Goal: Task Accomplishment & Management: Use online tool/utility

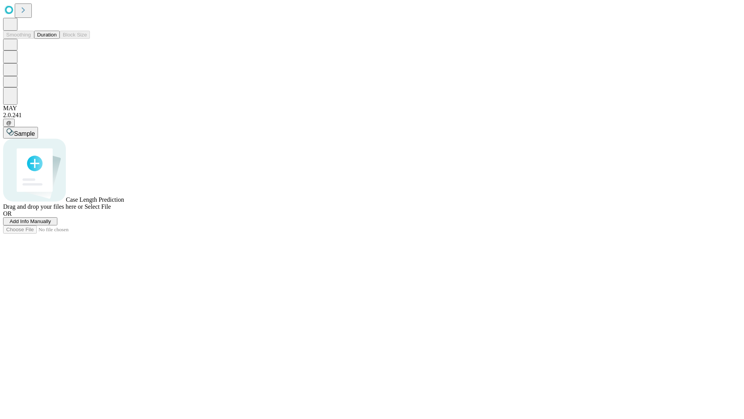
click at [57, 39] on button "Duration" at bounding box center [47, 35] width 26 height 8
click at [51, 224] on span "Add Info Manually" at bounding box center [30, 221] width 41 height 6
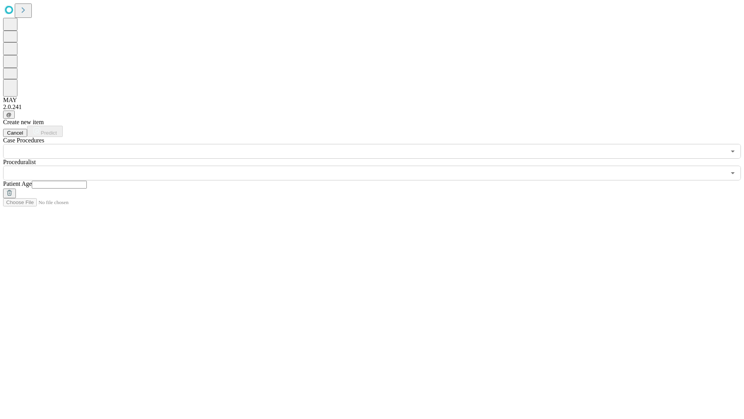
click at [87, 181] on input "text" at bounding box center [59, 185] width 55 height 8
type input "**"
click at [378, 166] on input "text" at bounding box center [364, 173] width 723 height 15
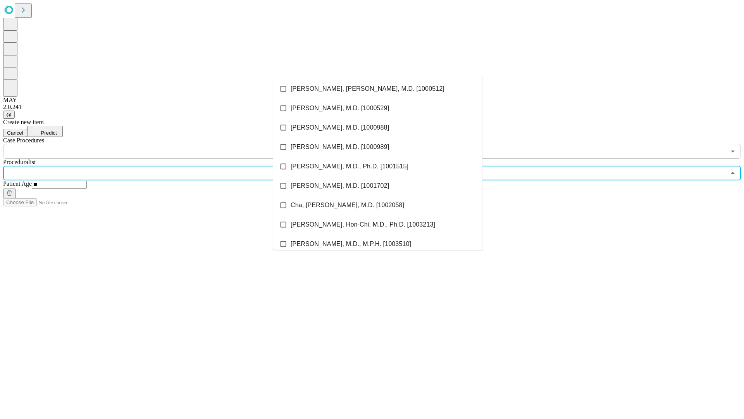
click at [378, 89] on li "[PERSON_NAME], [PERSON_NAME], M.D. [1000512]" at bounding box center [377, 88] width 209 height 19
